Goal: Task Accomplishment & Management: Use online tool/utility

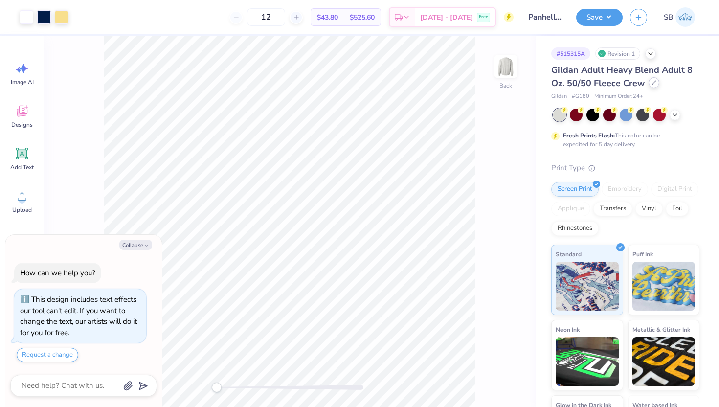
click at [653, 83] on icon at bounding box center [653, 82] width 5 height 5
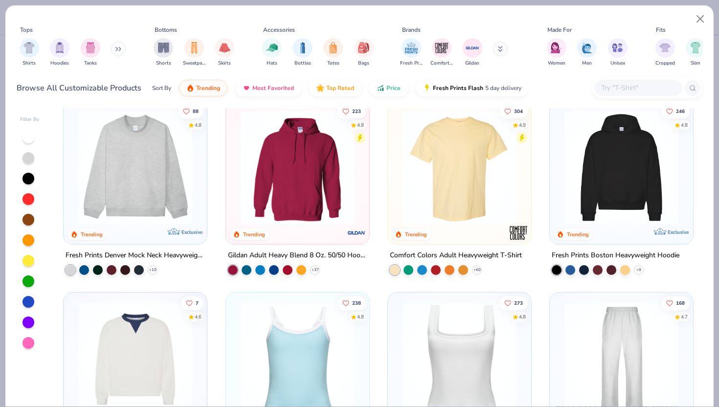
scroll to position [6, 0]
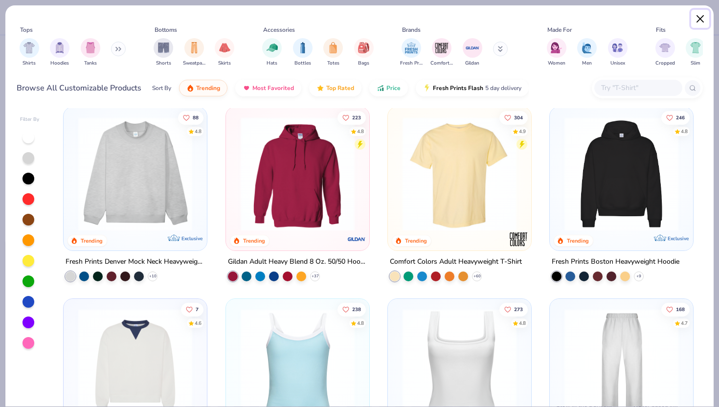
click at [699, 18] on button "Close" at bounding box center [700, 19] width 19 height 19
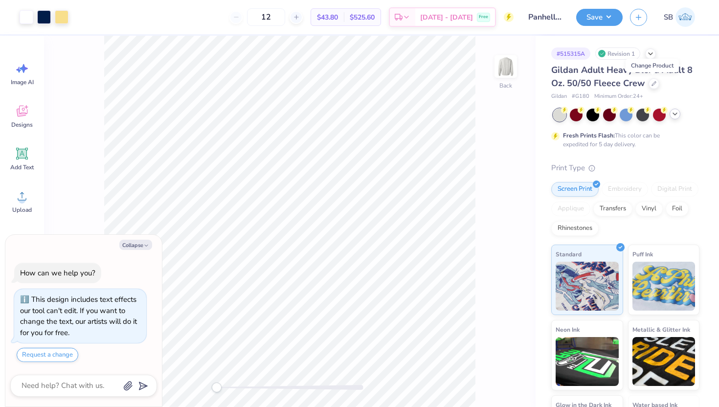
click at [675, 112] on icon at bounding box center [675, 114] width 8 height 8
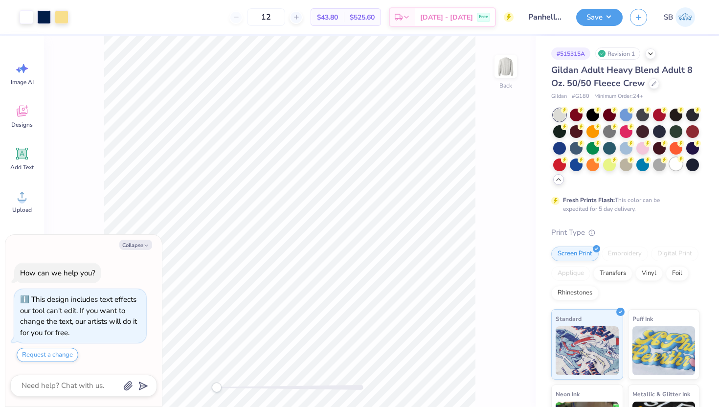
click at [674, 165] on div at bounding box center [676, 163] width 13 height 13
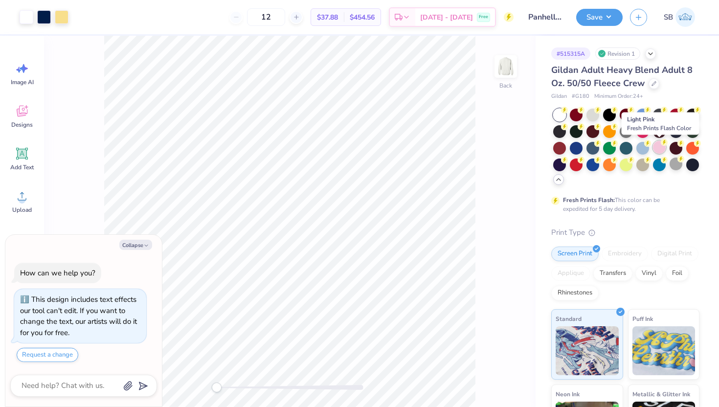
click at [659, 149] on div at bounding box center [659, 147] width 13 height 13
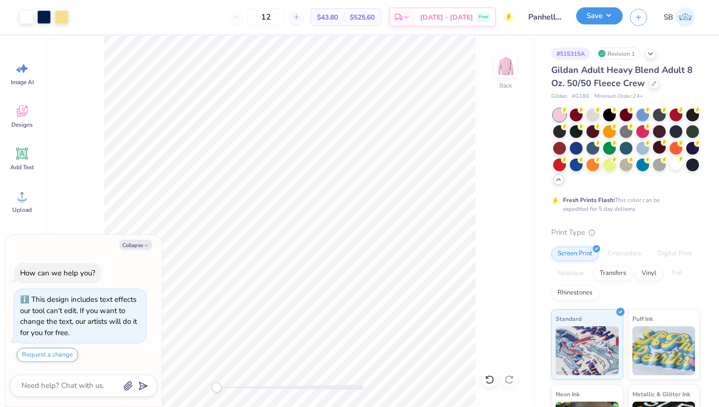
click at [595, 20] on button "Save" at bounding box center [599, 15] width 46 height 17
click at [594, 19] on button "Save" at bounding box center [599, 15] width 46 height 17
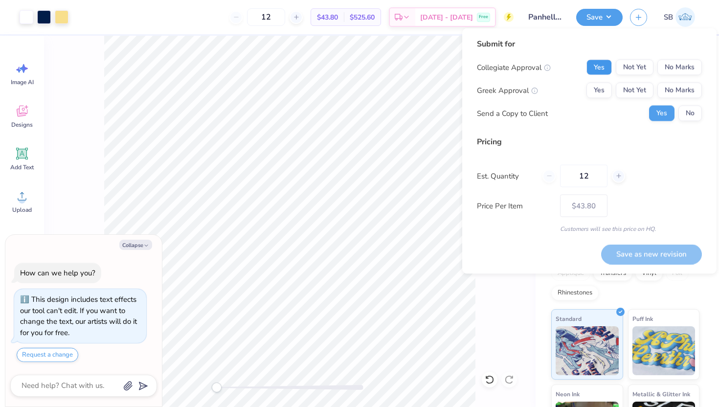
click at [599, 67] on button "Yes" at bounding box center [598, 68] width 25 height 16
click at [599, 84] on button "Yes" at bounding box center [598, 91] width 25 height 16
click at [672, 251] on button "Save as new revision" at bounding box center [651, 254] width 101 height 20
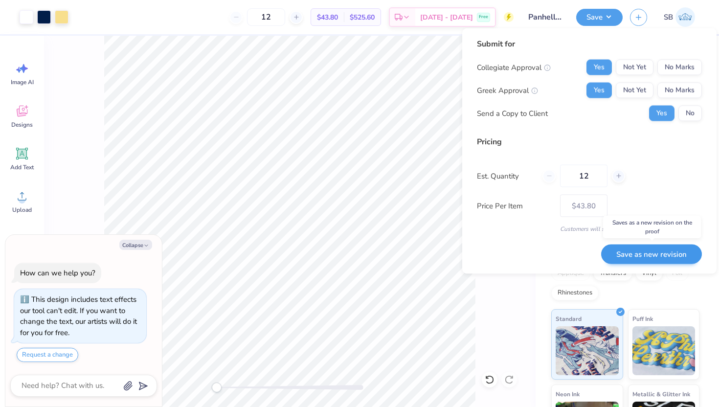
type textarea "x"
type input "– –"
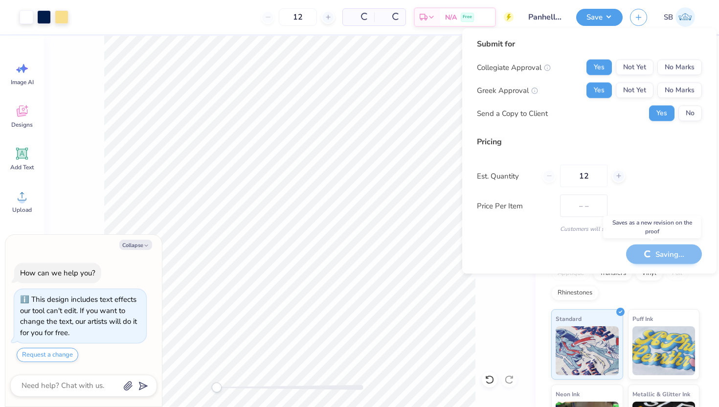
type textarea "x"
type input "$43.80"
type textarea "x"
type input "– –"
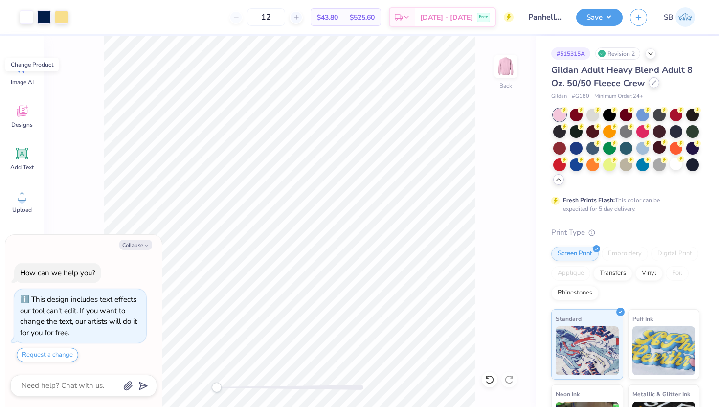
click at [652, 84] on icon at bounding box center [654, 83] width 4 height 4
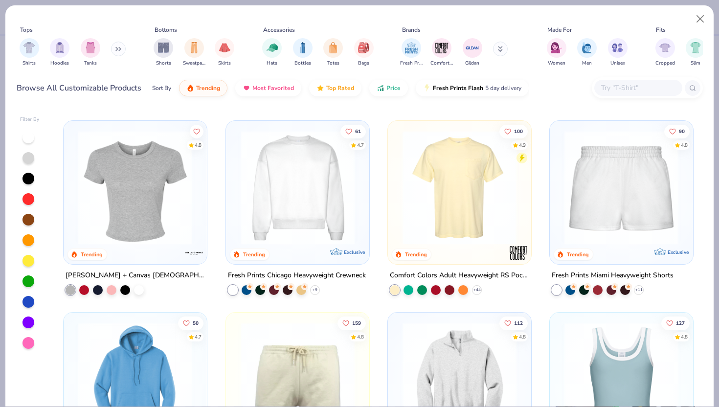
scroll to position [569, 0]
click at [314, 290] on icon at bounding box center [315, 289] width 8 height 8
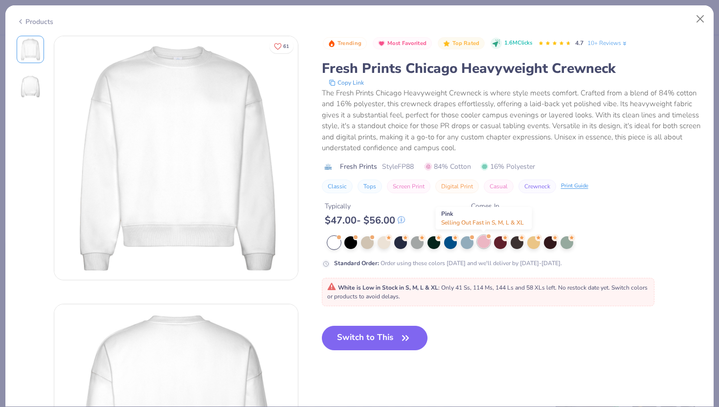
click at [483, 243] on div at bounding box center [483, 241] width 13 height 13
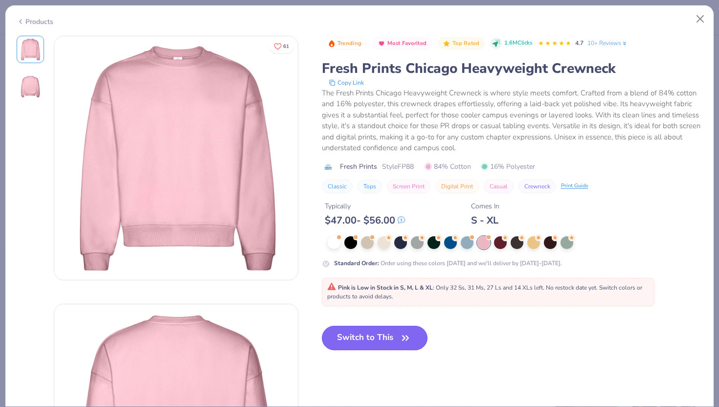
click at [397, 341] on button "Switch to This" at bounding box center [375, 338] width 106 height 24
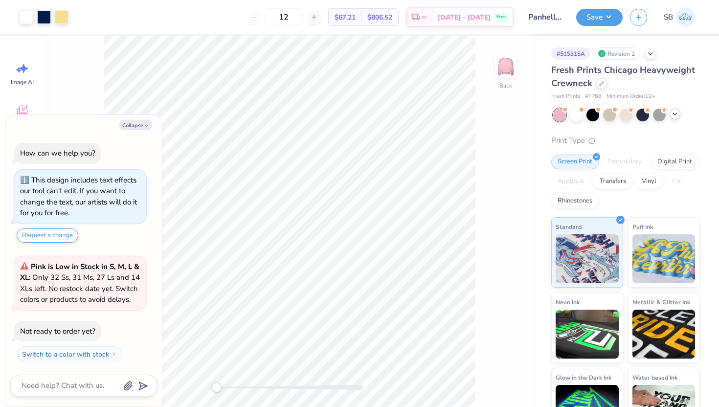
click at [485, 137] on div "Back" at bounding box center [289, 221] width 491 height 371
click at [603, 17] on button "Save" at bounding box center [599, 15] width 46 height 17
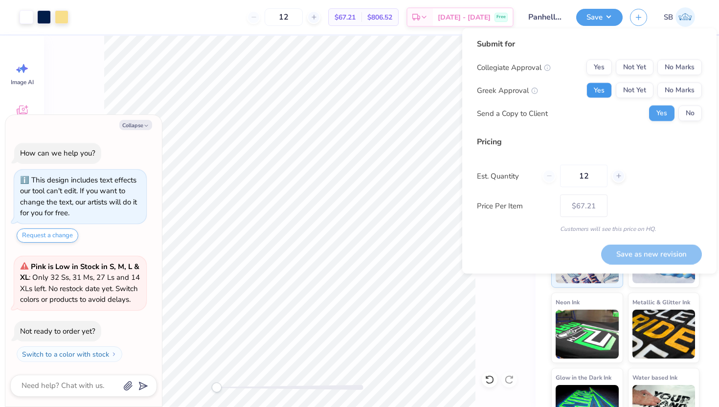
click at [605, 90] on button "Yes" at bounding box center [598, 91] width 25 height 16
click at [670, 69] on button "No Marks" at bounding box center [679, 68] width 45 height 16
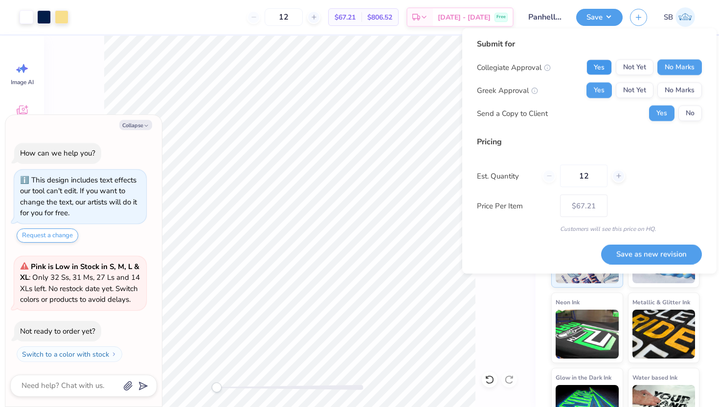
click at [600, 66] on button "Yes" at bounding box center [598, 68] width 25 height 16
click at [678, 259] on button "Save as new revision" at bounding box center [651, 254] width 101 height 20
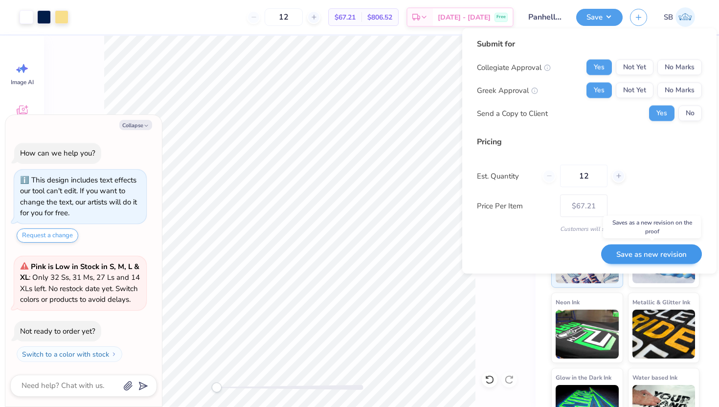
type textarea "x"
type input "– –"
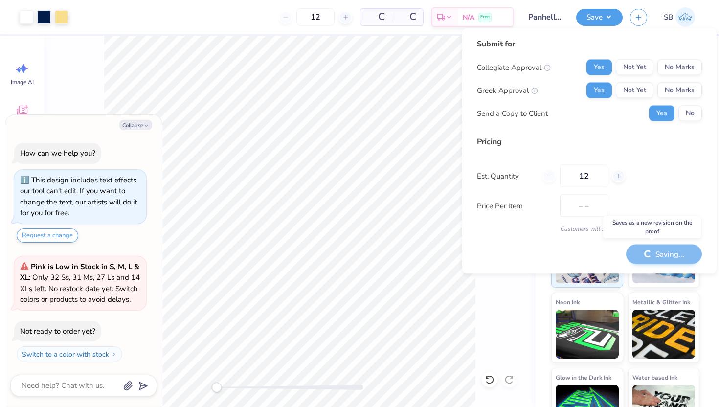
type textarea "x"
type input "$67.21"
type textarea "x"
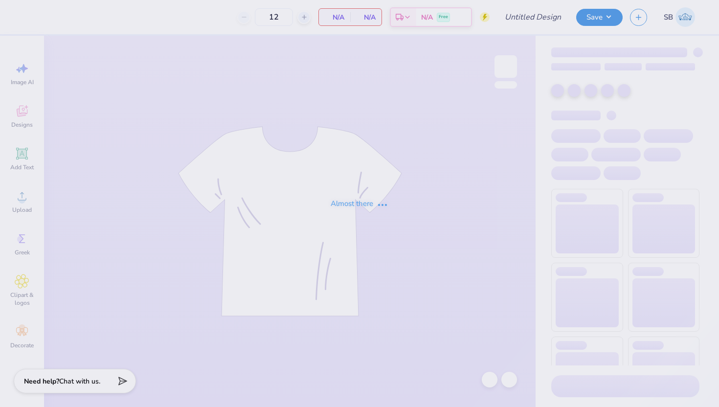
type input "Panhellenic Exec Fall Merch pants"
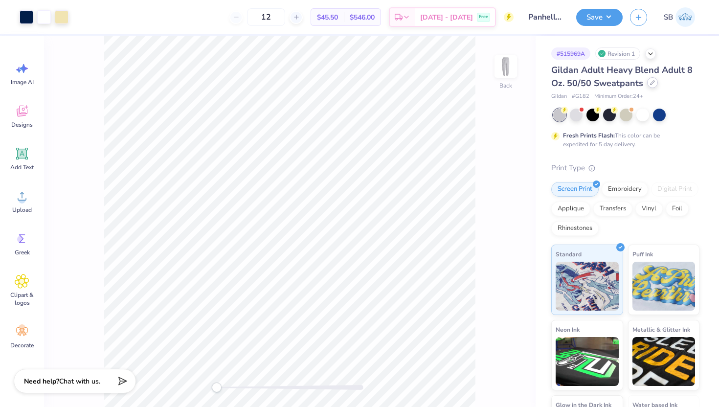
click at [650, 84] on icon at bounding box center [652, 83] width 4 height 4
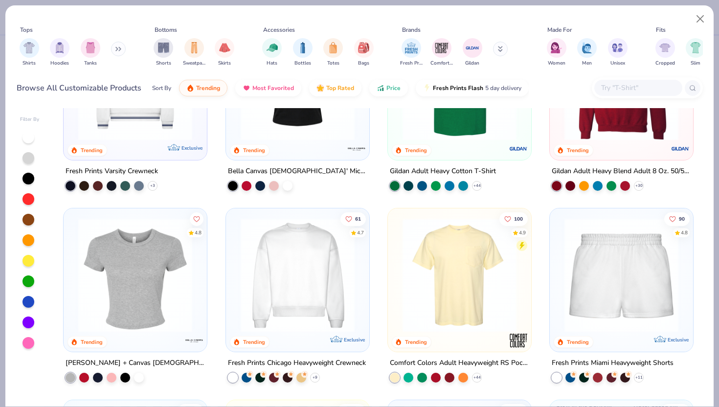
scroll to position [501, 0]
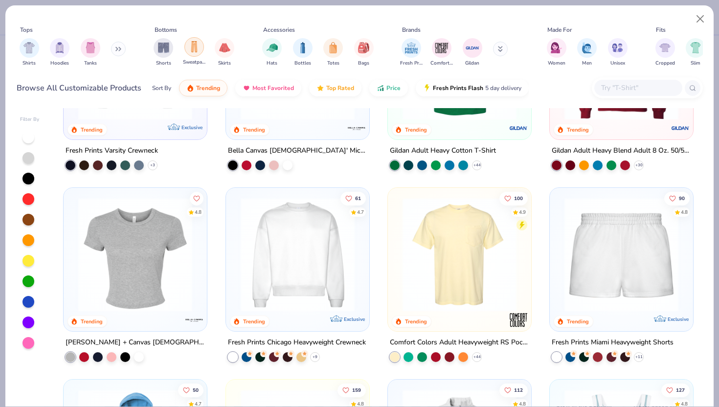
click at [196, 50] on img "filter for Sweatpants" at bounding box center [194, 46] width 11 height 11
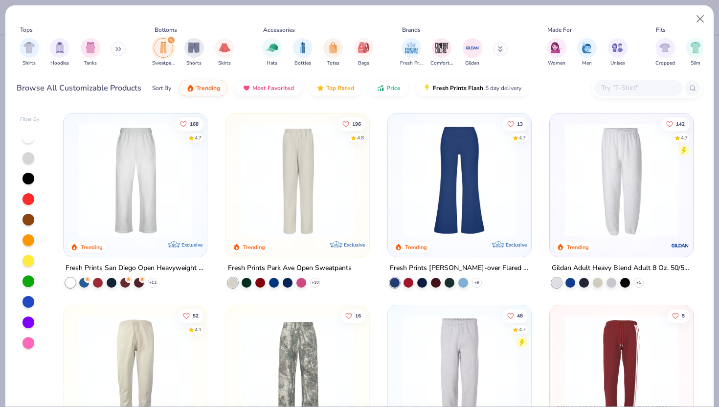
click at [307, 222] on img at bounding box center [298, 180] width 124 height 114
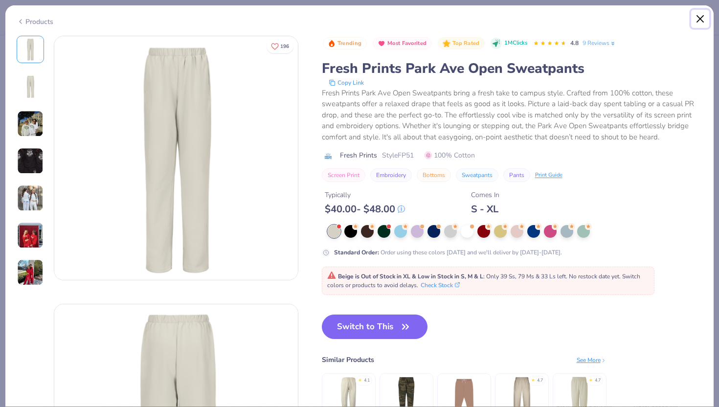
click at [700, 17] on button "Close" at bounding box center [700, 19] width 19 height 19
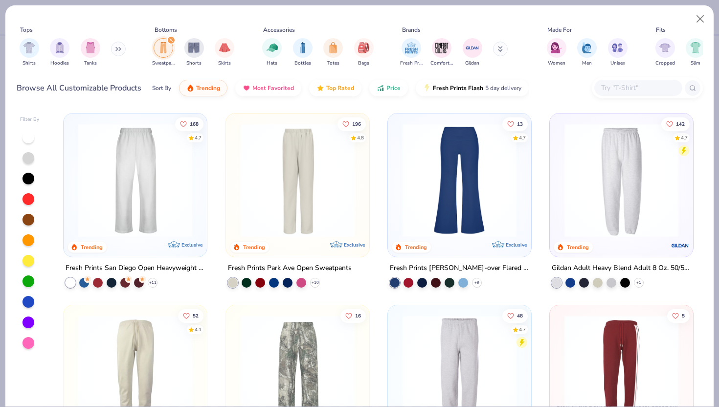
scroll to position [18, 0]
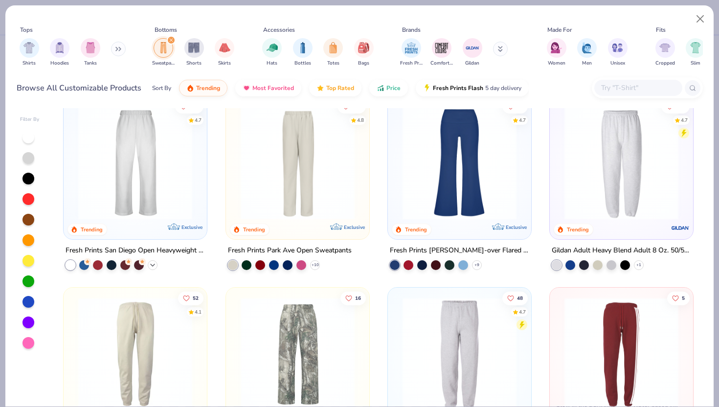
click at [152, 265] on icon at bounding box center [153, 265] width 8 height 8
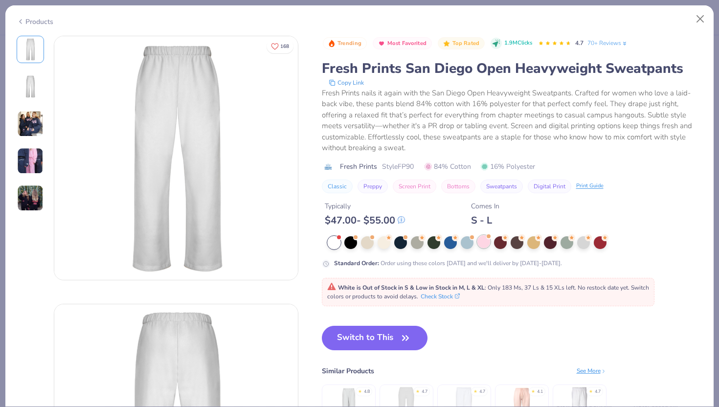
click at [486, 242] on div at bounding box center [483, 241] width 13 height 13
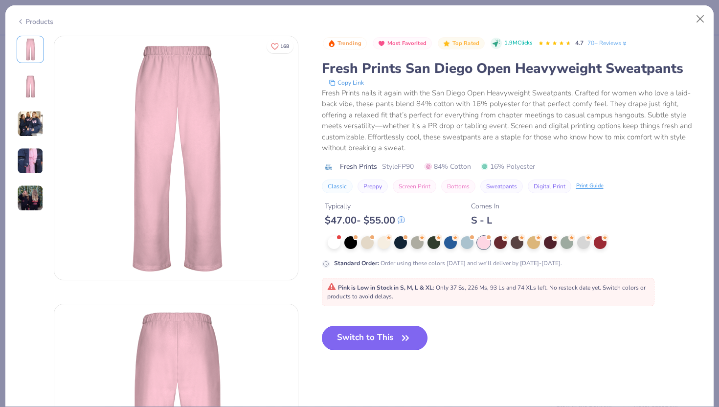
click at [380, 340] on button "Switch to This" at bounding box center [375, 338] width 106 height 24
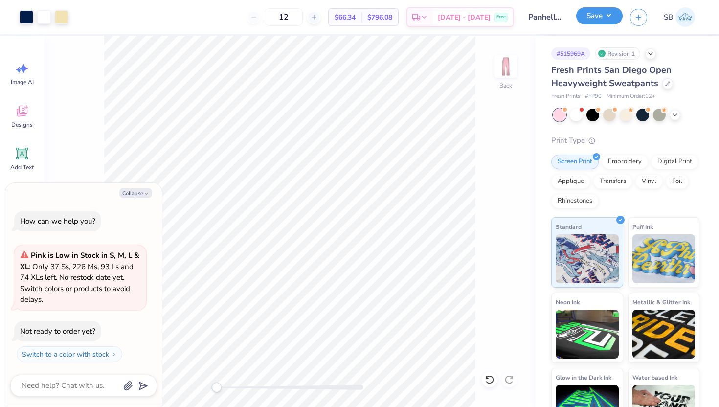
click at [585, 14] on button "Save" at bounding box center [599, 15] width 46 height 17
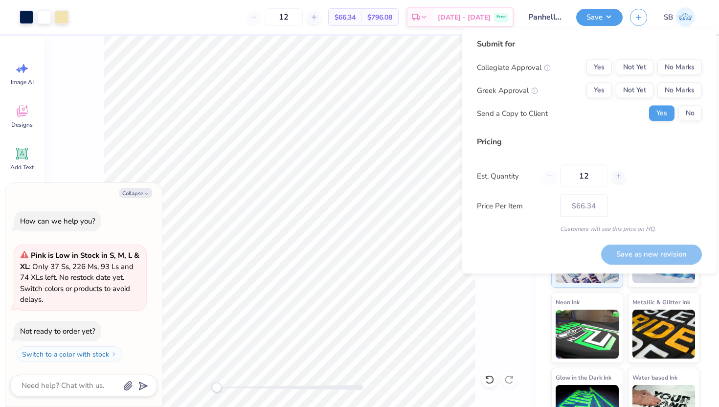
click at [669, 203] on div "Price Per Item $66.34" at bounding box center [589, 206] width 225 height 22
click at [655, 253] on div "Save as new revision" at bounding box center [651, 254] width 101 height 20
click at [687, 90] on button "No Marks" at bounding box center [679, 91] width 45 height 16
click at [679, 58] on div "Submit for Collegiate Approval Yes Not Yet No Marks Greek Approval Yes Not Yet …" at bounding box center [589, 83] width 225 height 90
click at [679, 61] on button "No Marks" at bounding box center [679, 68] width 45 height 16
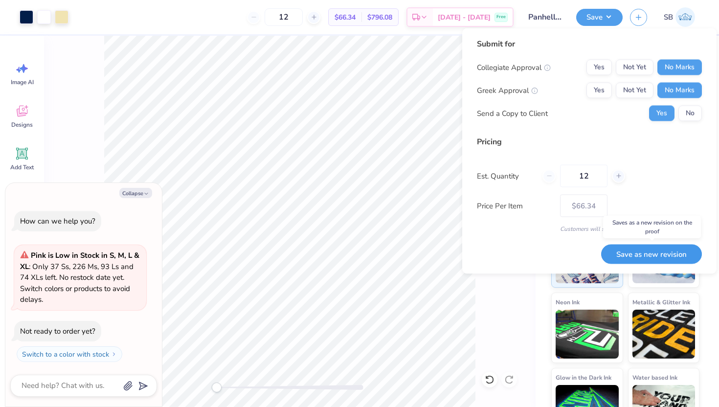
click at [662, 256] on button "Save as new revision" at bounding box center [651, 254] width 101 height 20
type textarea "x"
type input "– –"
type textarea "x"
type input "$66.34"
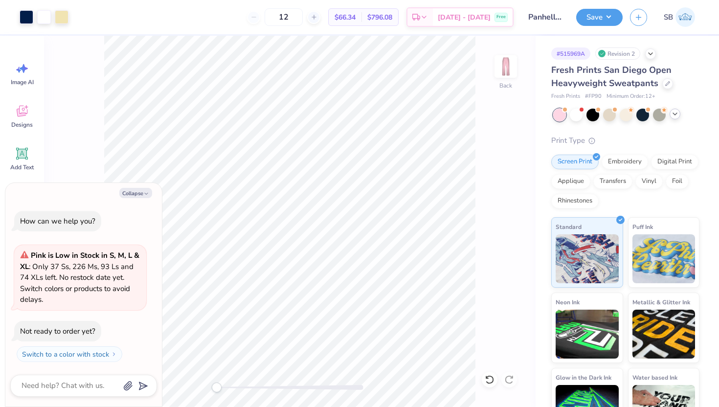
click at [673, 115] on icon at bounding box center [675, 114] width 8 height 8
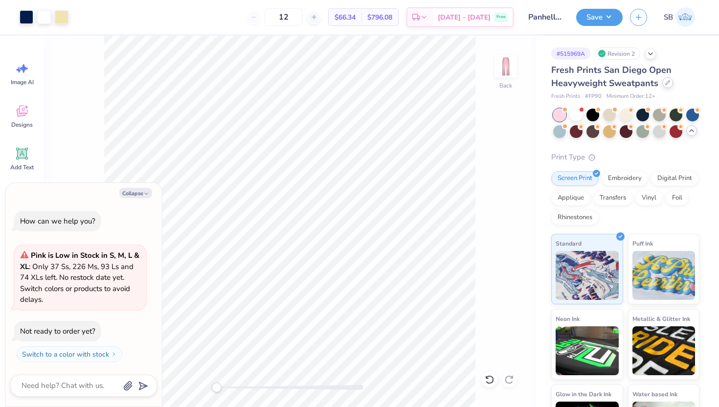
click at [665, 82] on icon at bounding box center [667, 82] width 5 height 5
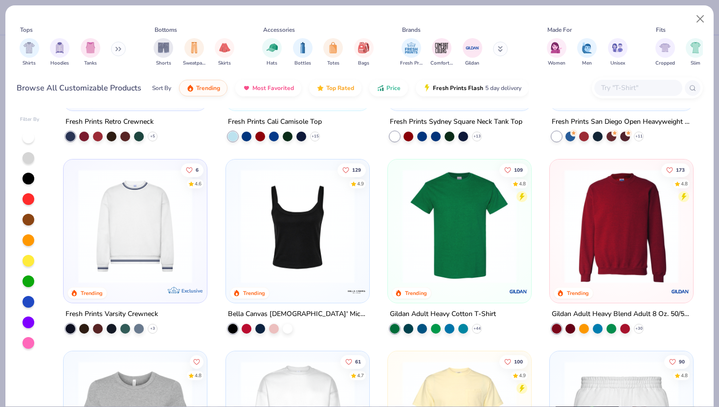
scroll to position [351, 0]
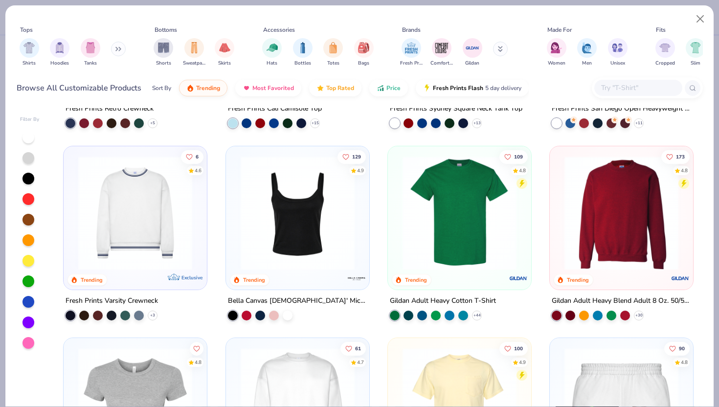
click at [119, 46] on icon at bounding box center [118, 48] width 6 height 5
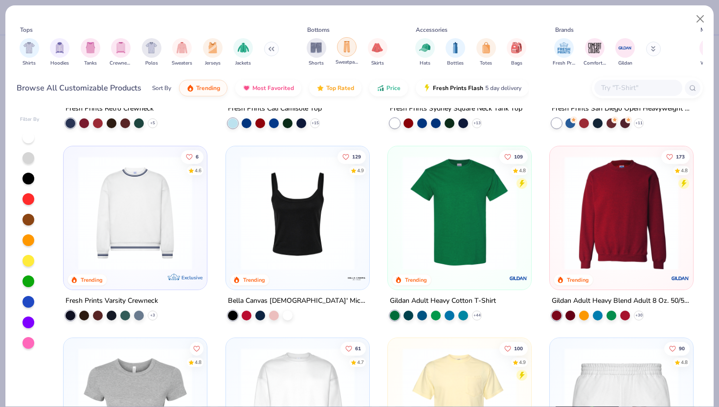
click at [347, 46] on img "filter for Sweatpants" at bounding box center [346, 46] width 11 height 11
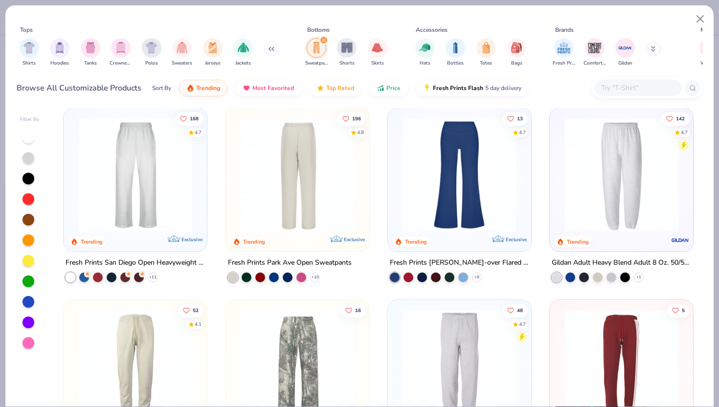
scroll to position [0, 0]
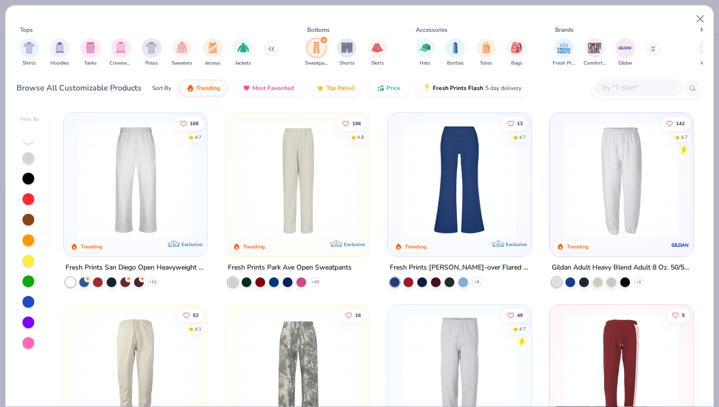
click at [273, 212] on img at bounding box center [298, 180] width 124 height 114
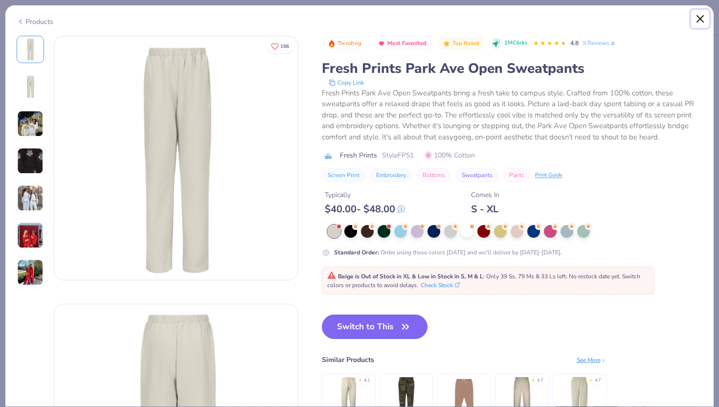
click at [699, 17] on button "Close" at bounding box center [700, 19] width 19 height 19
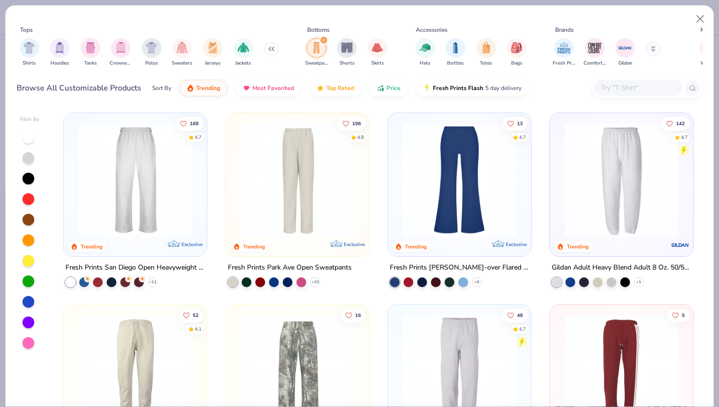
click at [588, 199] on img at bounding box center [621, 180] width 124 height 114
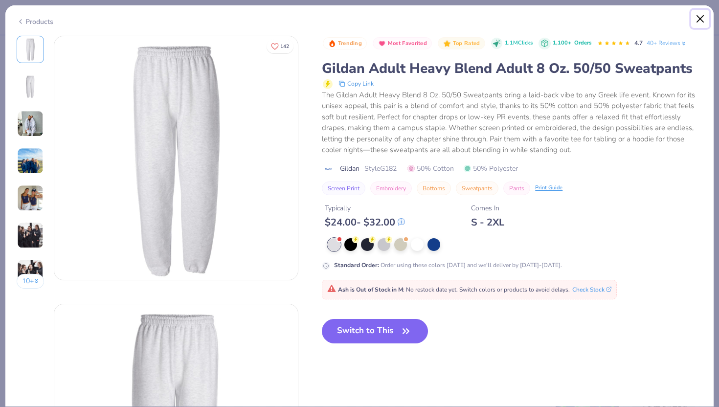
click at [698, 20] on button "Close" at bounding box center [700, 19] width 19 height 19
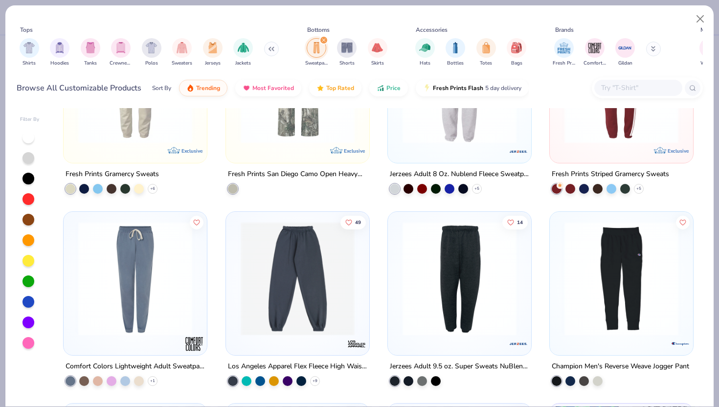
scroll to position [289, 0]
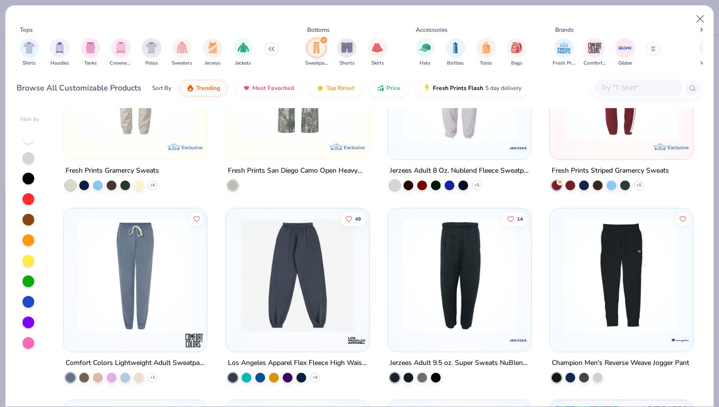
click at [297, 284] on img at bounding box center [298, 275] width 124 height 114
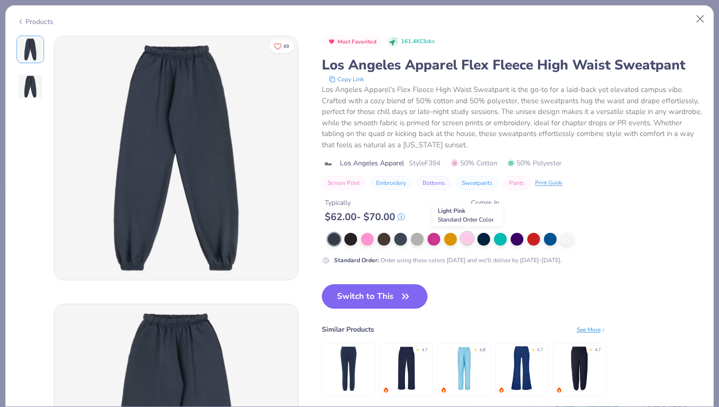
click at [469, 241] on div at bounding box center [467, 238] width 13 height 13
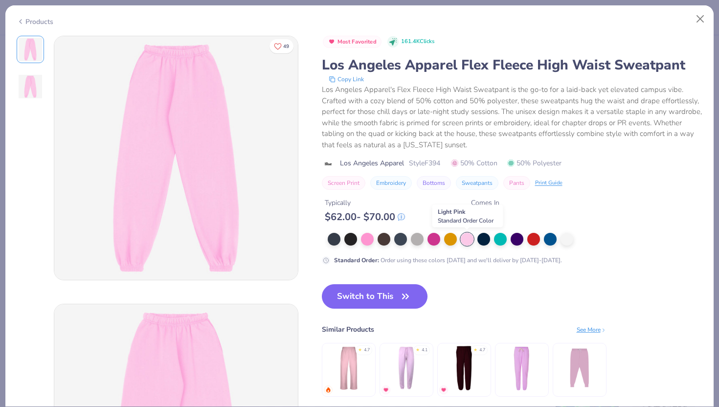
click at [465, 236] on div at bounding box center [467, 239] width 13 height 13
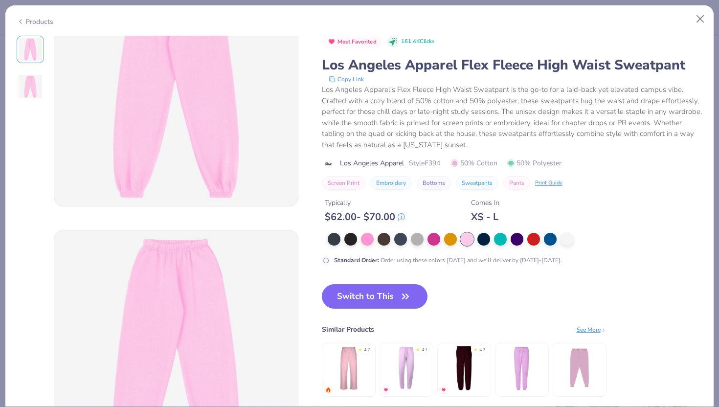
scroll to position [73, 0]
click at [699, 16] on button "Close" at bounding box center [700, 19] width 19 height 19
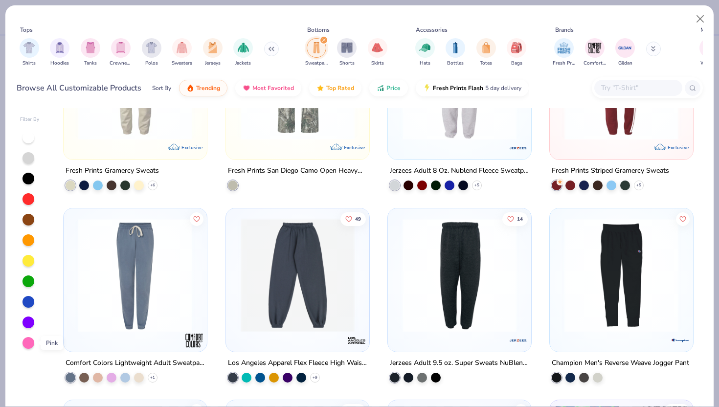
click at [28, 342] on div at bounding box center [28, 343] width 12 height 12
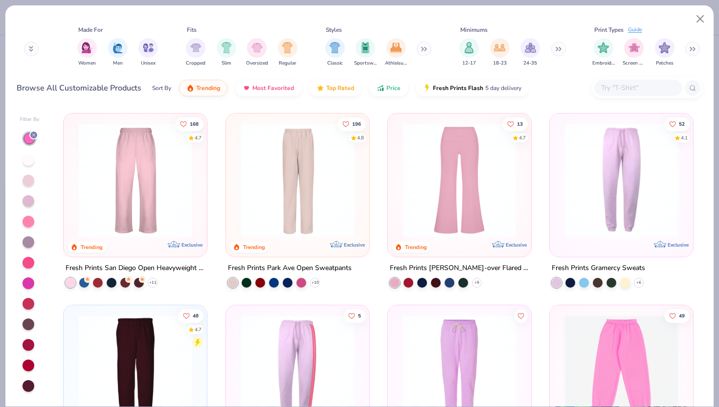
click at [28, 222] on div at bounding box center [28, 222] width 12 height 12
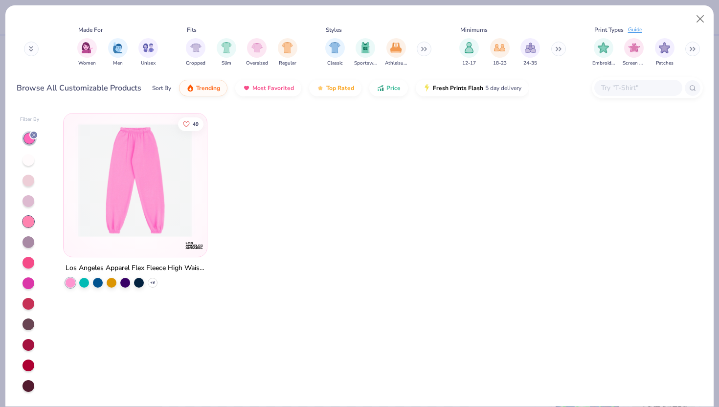
click at [31, 200] on div at bounding box center [28, 201] width 12 height 12
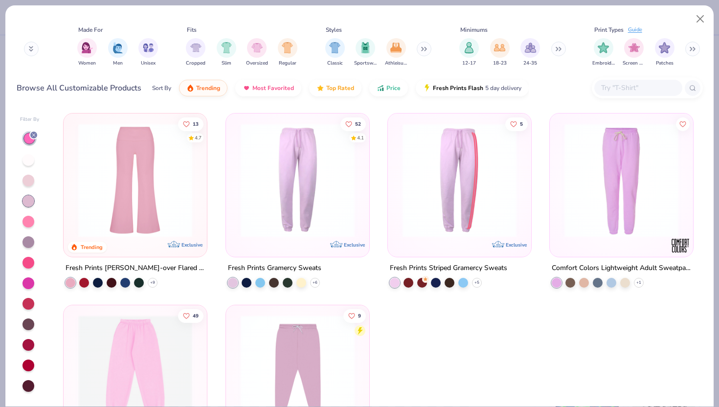
click at [30, 183] on div at bounding box center [28, 181] width 12 height 12
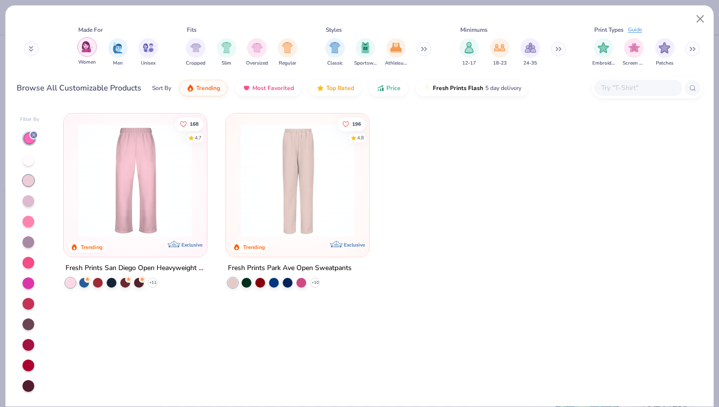
click at [85, 48] on img "filter for Women" at bounding box center [87, 46] width 11 height 11
click at [699, 19] on button "Close" at bounding box center [700, 19] width 19 height 19
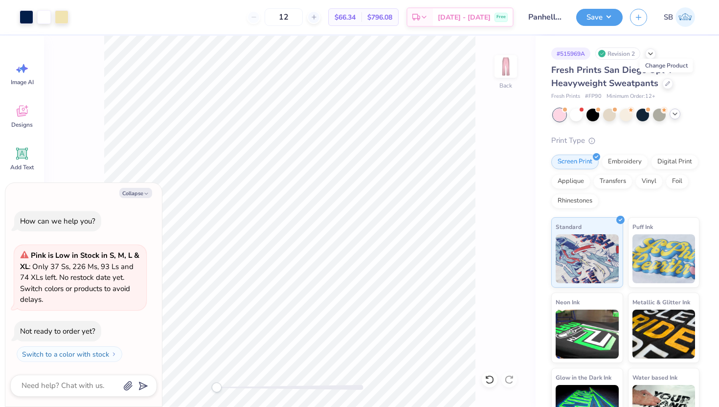
click at [673, 114] on icon at bounding box center [675, 114] width 8 height 8
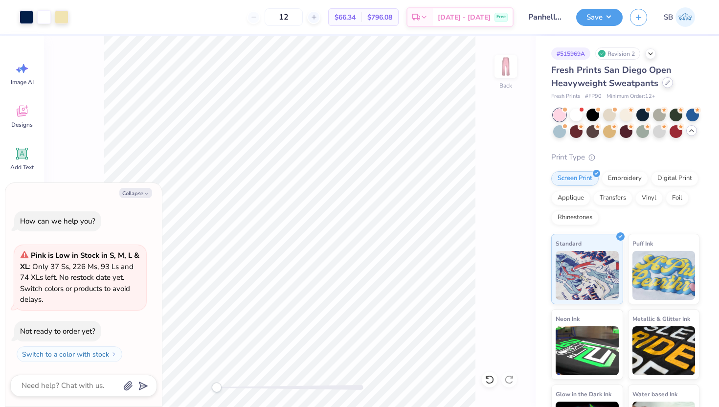
click at [667, 82] on icon at bounding box center [667, 82] width 5 height 5
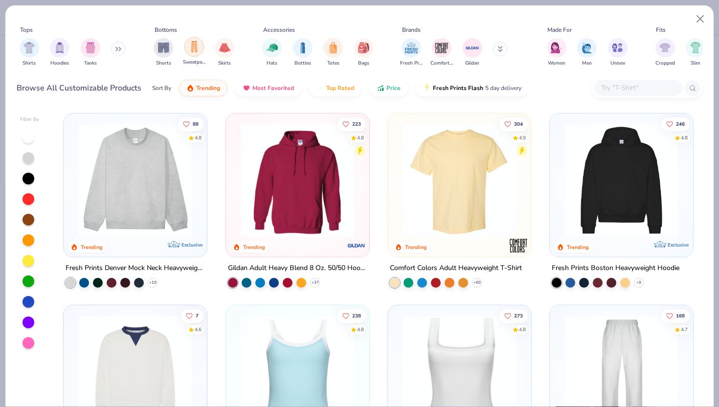
click at [197, 50] on img "filter for Sweatpants" at bounding box center [194, 46] width 11 height 11
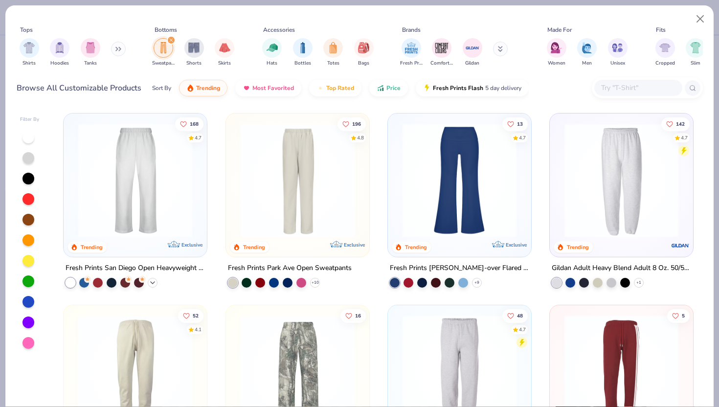
click at [154, 282] on icon at bounding box center [153, 283] width 8 height 8
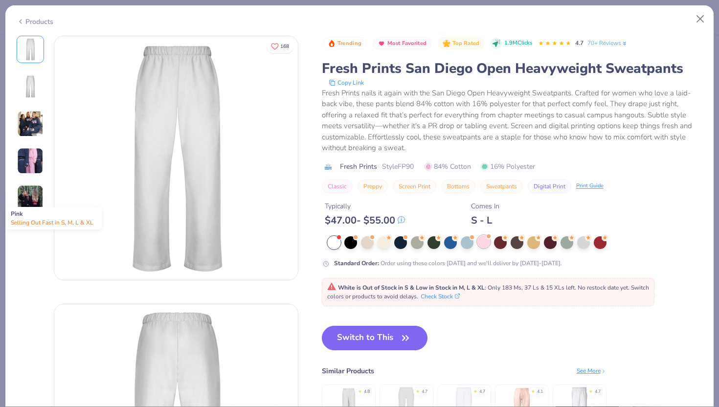
click at [486, 241] on div at bounding box center [483, 241] width 13 height 13
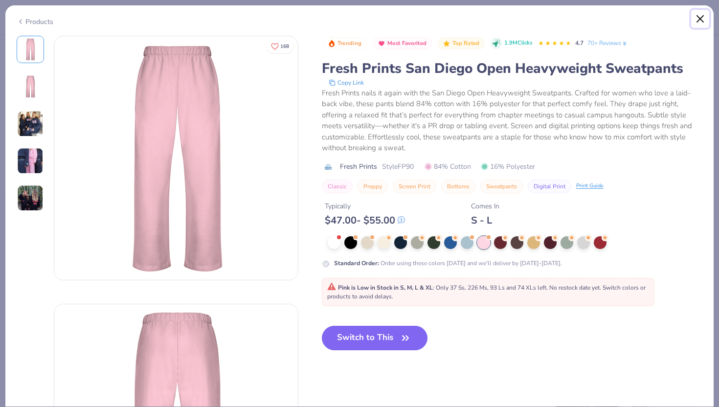
click at [701, 22] on button "Close" at bounding box center [700, 19] width 19 height 19
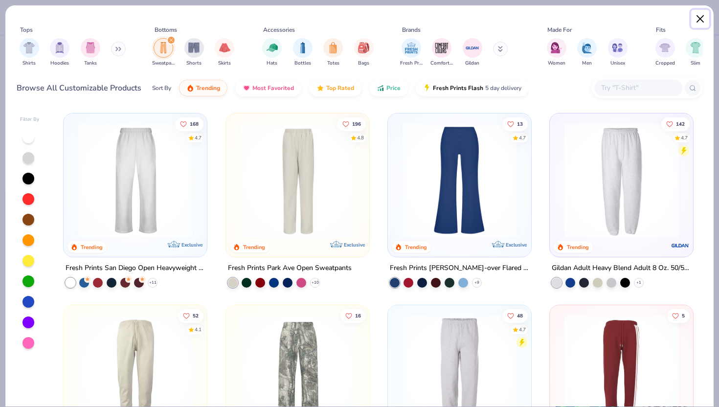
click at [701, 21] on button "Close" at bounding box center [700, 19] width 19 height 19
type textarea "x"
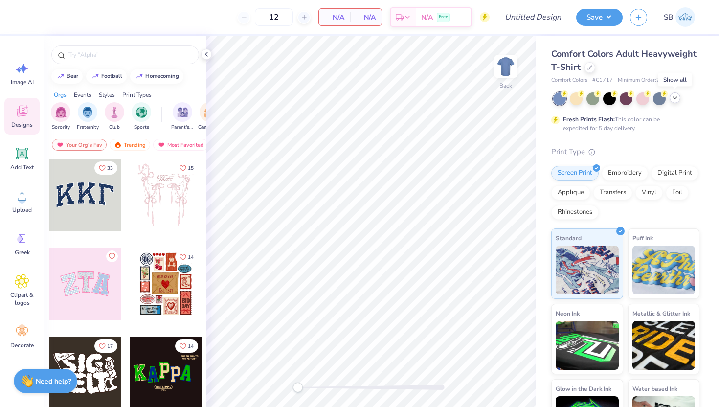
click at [674, 97] on icon at bounding box center [675, 98] width 8 height 8
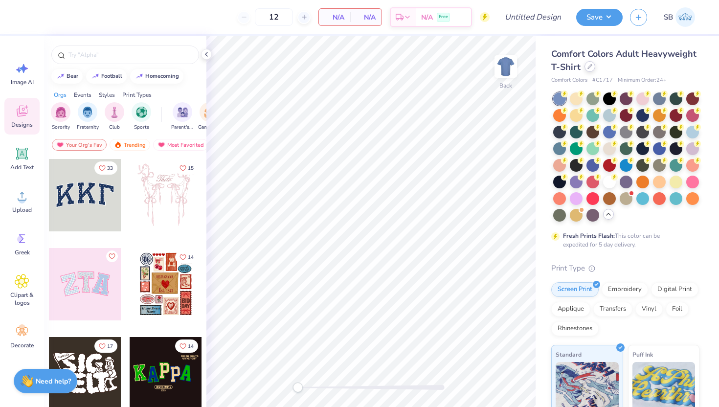
click at [587, 66] on icon at bounding box center [589, 66] width 5 height 5
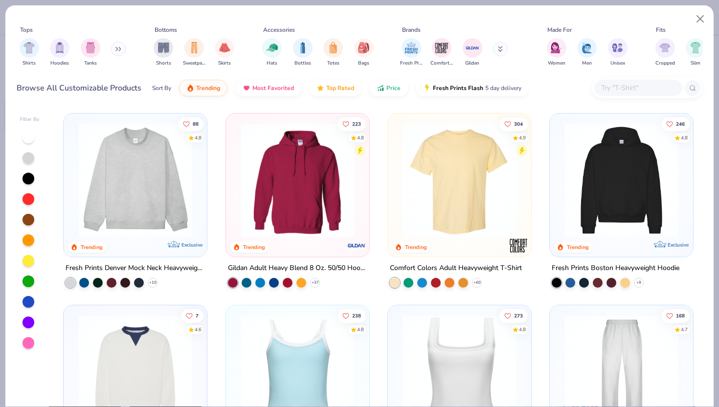
click at [154, 205] on img at bounding box center [135, 180] width 124 height 114
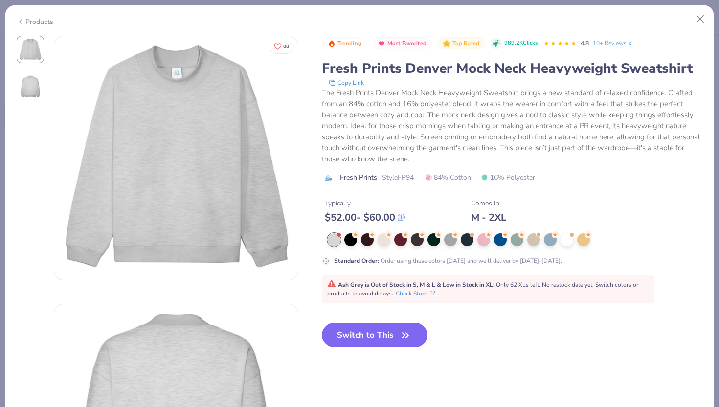
click at [379, 339] on button "Switch to This" at bounding box center [375, 335] width 106 height 24
type input "50"
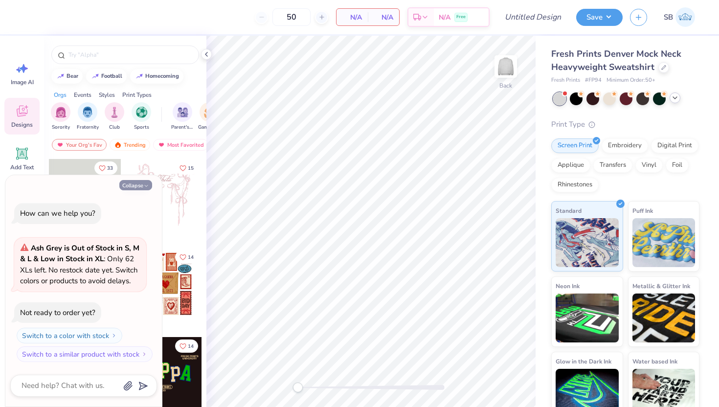
click at [140, 185] on button "Collapse" at bounding box center [135, 185] width 33 height 10
type textarea "x"
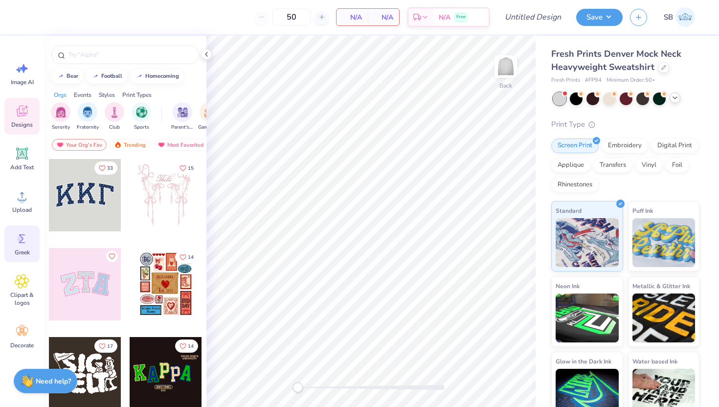
click at [20, 242] on icon at bounding box center [22, 238] width 6 height 9
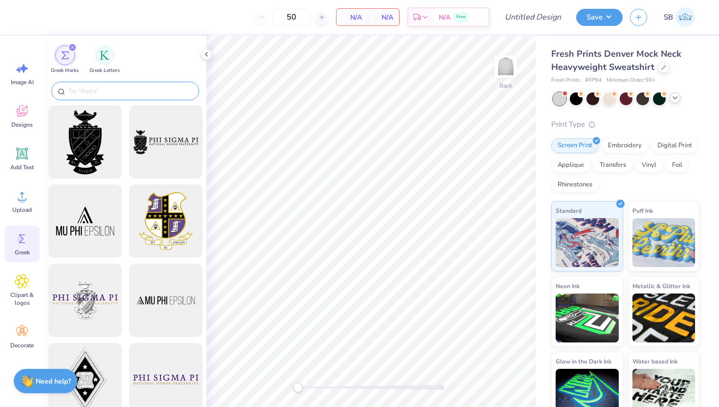
click at [126, 90] on input "text" at bounding box center [129, 91] width 125 height 10
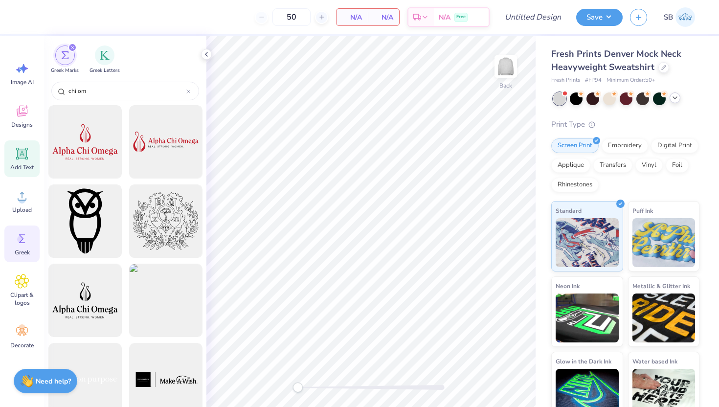
type input "chi om"
click at [24, 156] on icon at bounding box center [22, 153] width 9 height 9
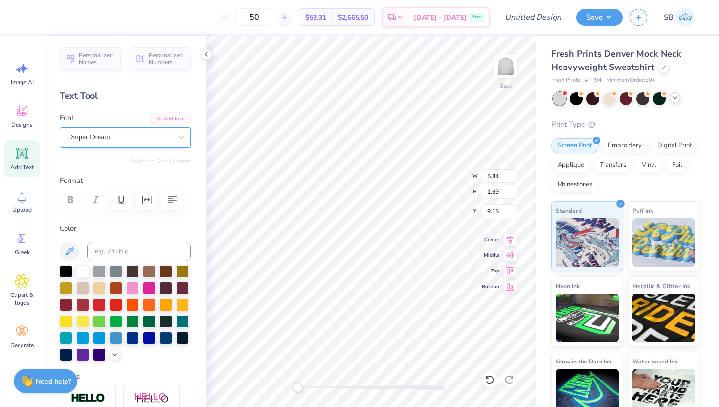
click at [163, 131] on div at bounding box center [121, 137] width 101 height 13
type input "sport"
click at [30, 119] on div "Designs" at bounding box center [21, 116] width 35 height 37
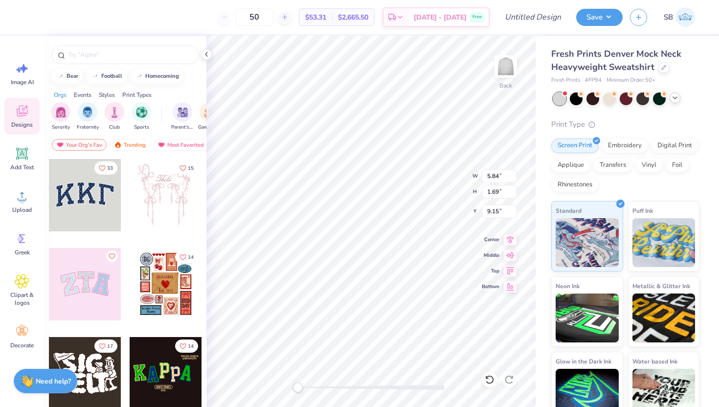
click at [85, 205] on div at bounding box center [85, 195] width 72 height 72
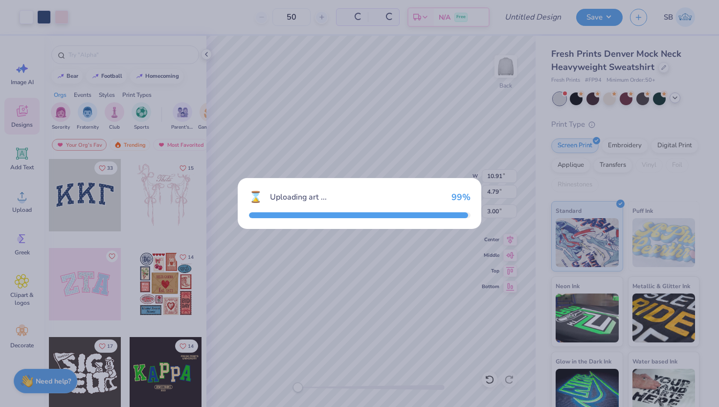
type input "10.91"
type input "4.79"
type input "3.00"
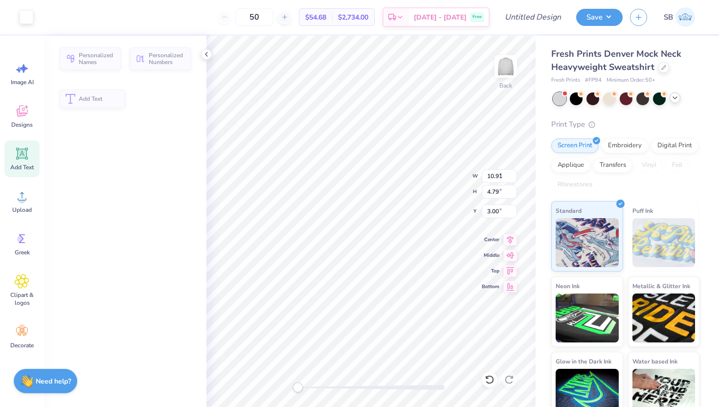
type input "5.84"
type input "1.69"
type input "9.15"
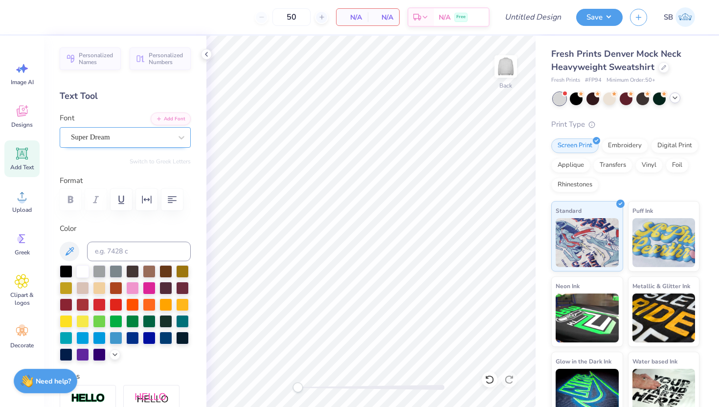
click at [86, 137] on div "Super Dream" at bounding box center [121, 137] width 103 height 15
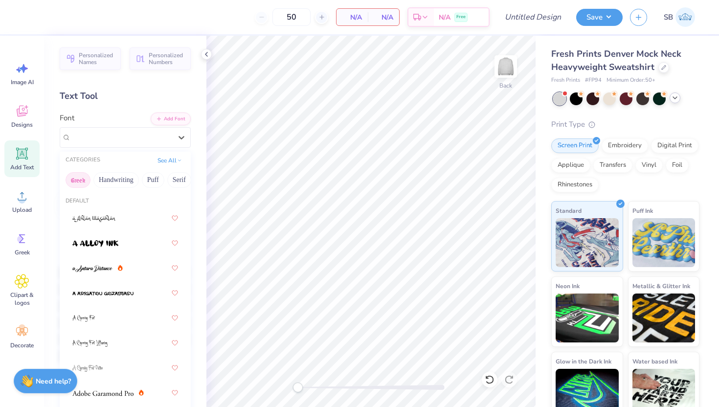
click at [72, 178] on button "Greek" at bounding box center [78, 180] width 25 height 16
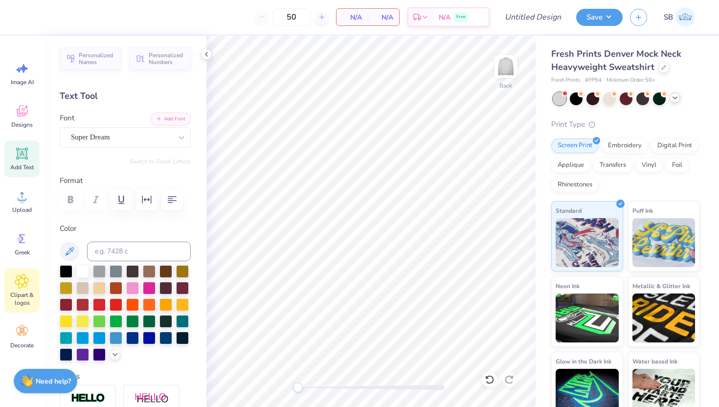
click at [25, 303] on span "Clipart & logos" at bounding box center [22, 299] width 32 height 16
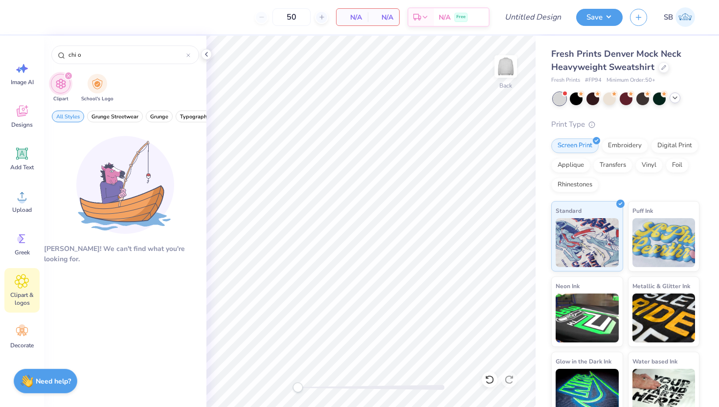
type input "chi o"
